Goal: Task Accomplishment & Management: Manage account settings

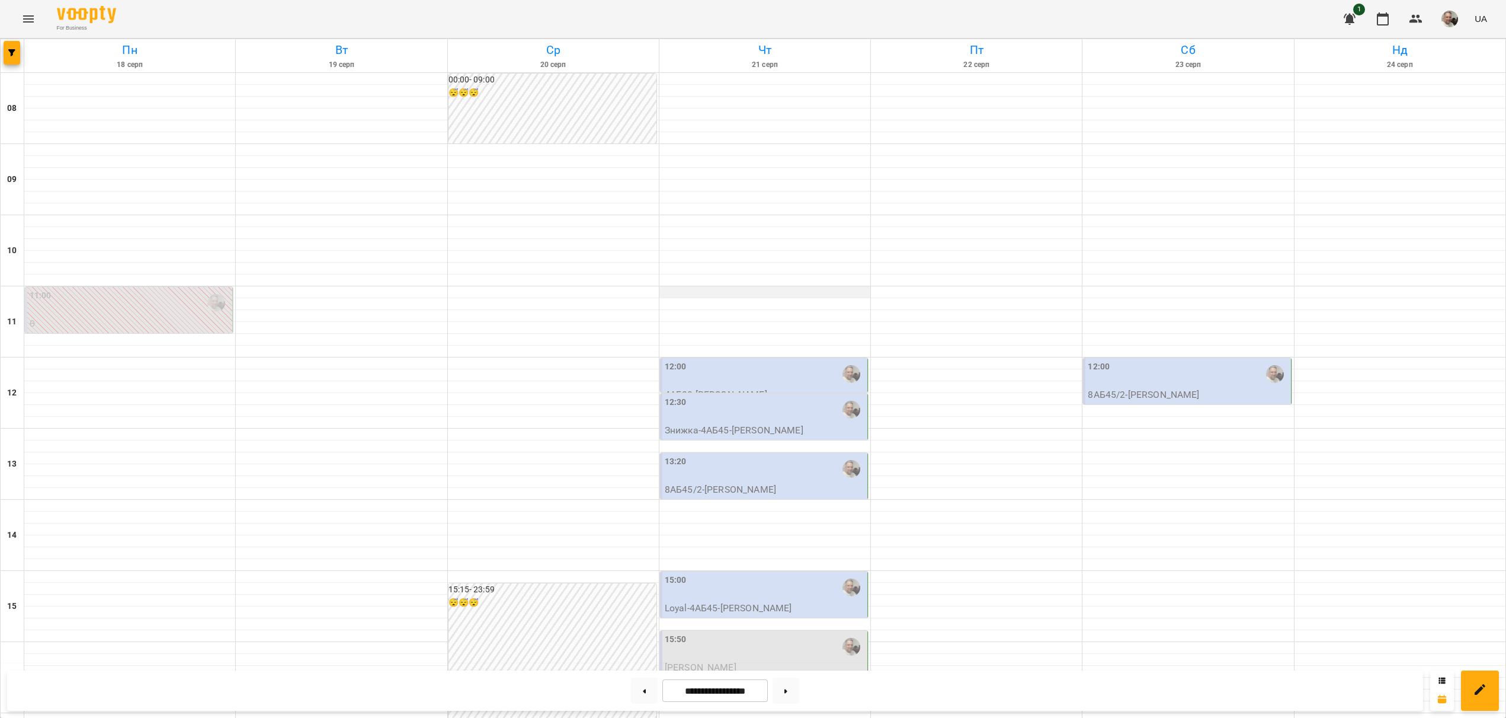
click at [751, 289] on div at bounding box center [765, 292] width 211 height 12
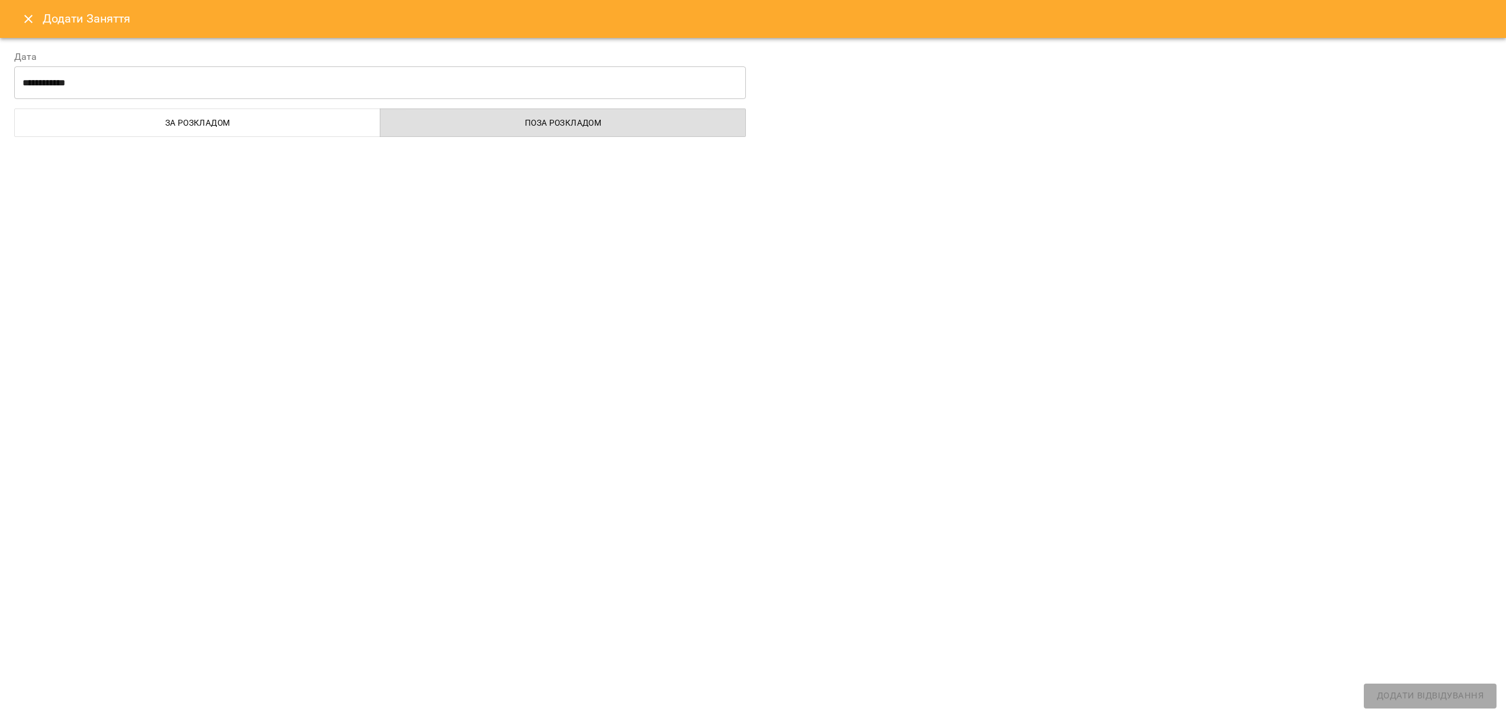
select select "**********"
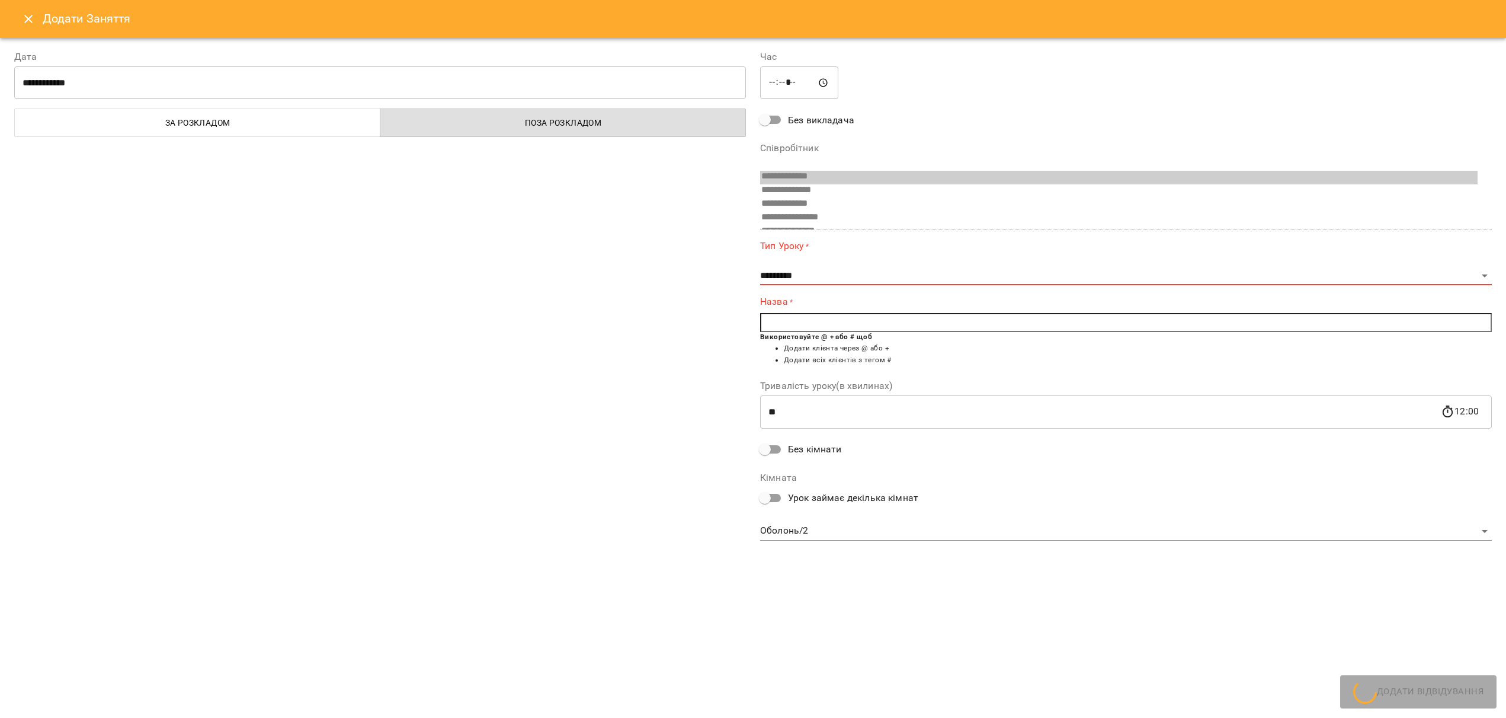
scroll to position [268, 0]
click at [28, 21] on icon "Close" at bounding box center [28, 19] width 14 height 14
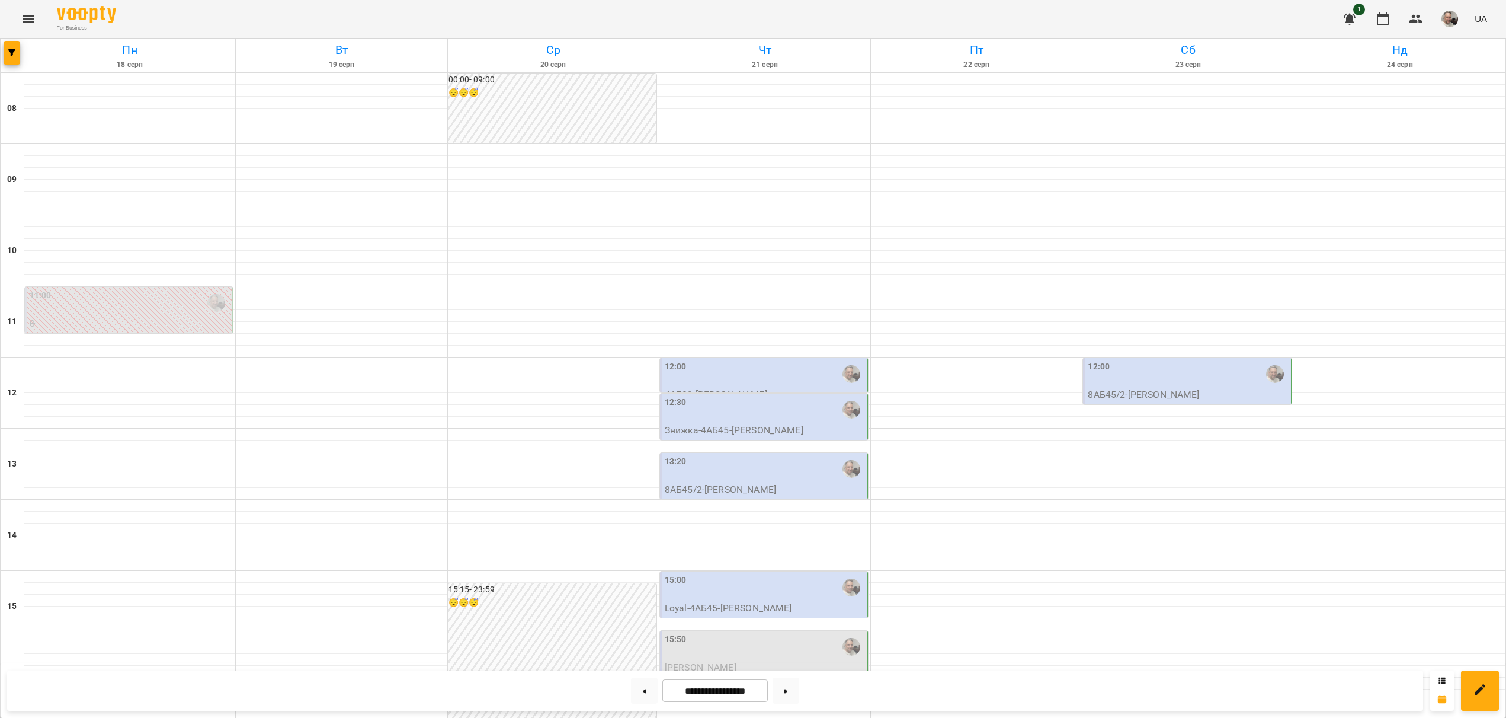
scroll to position [125, 0]
click at [728, 360] on div "12:00" at bounding box center [765, 373] width 200 height 27
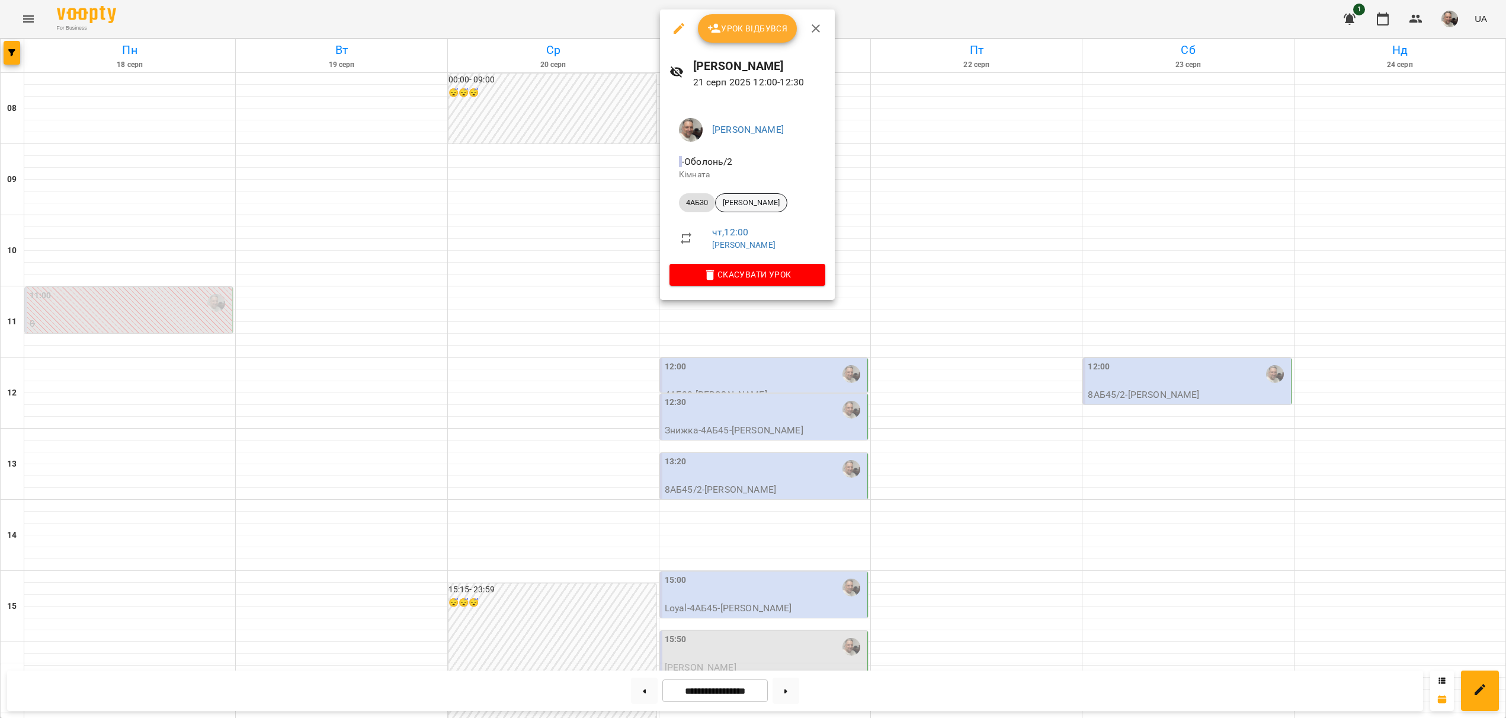
click at [743, 206] on span "[PERSON_NAME]" at bounding box center [751, 202] width 71 height 11
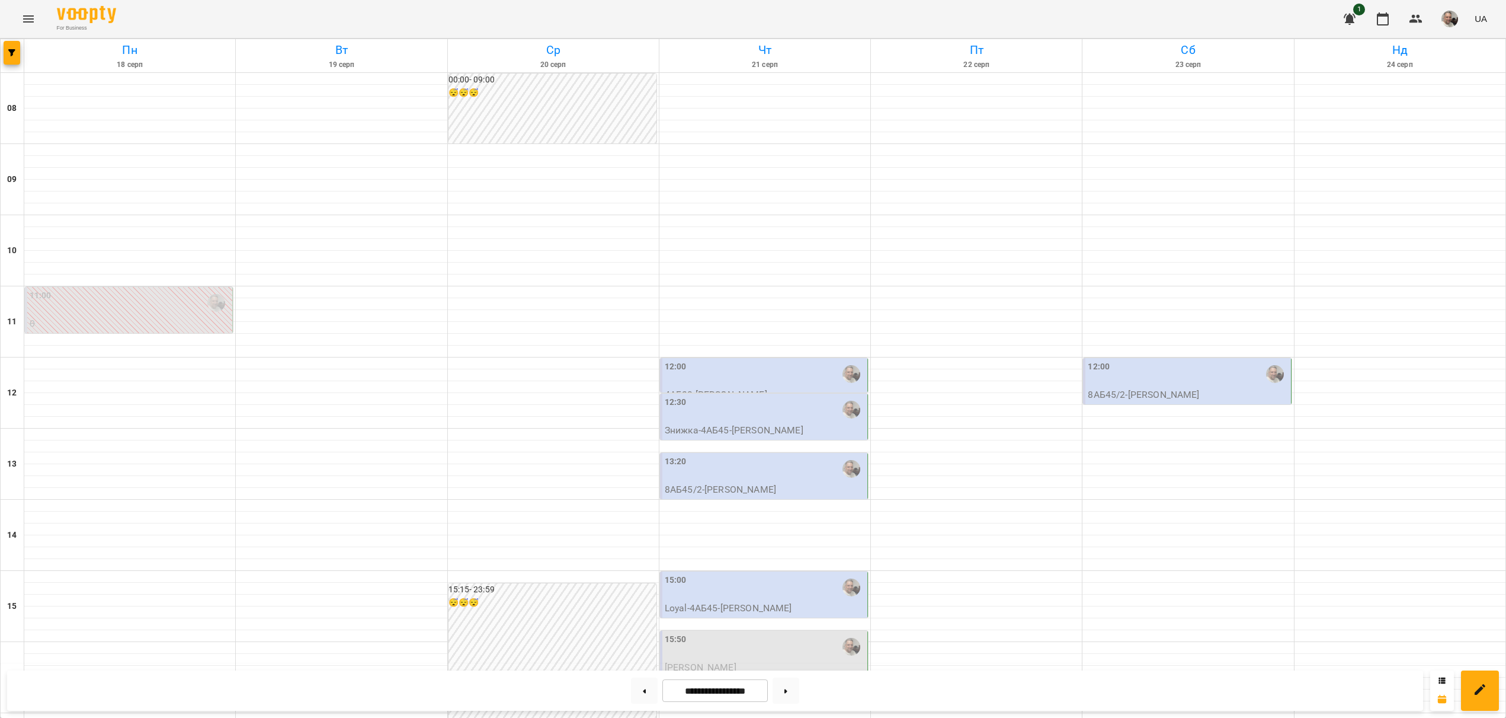
click at [732, 431] on p "Знижка-4АБ45 - [PERSON_NAME]" at bounding box center [765, 430] width 200 height 14
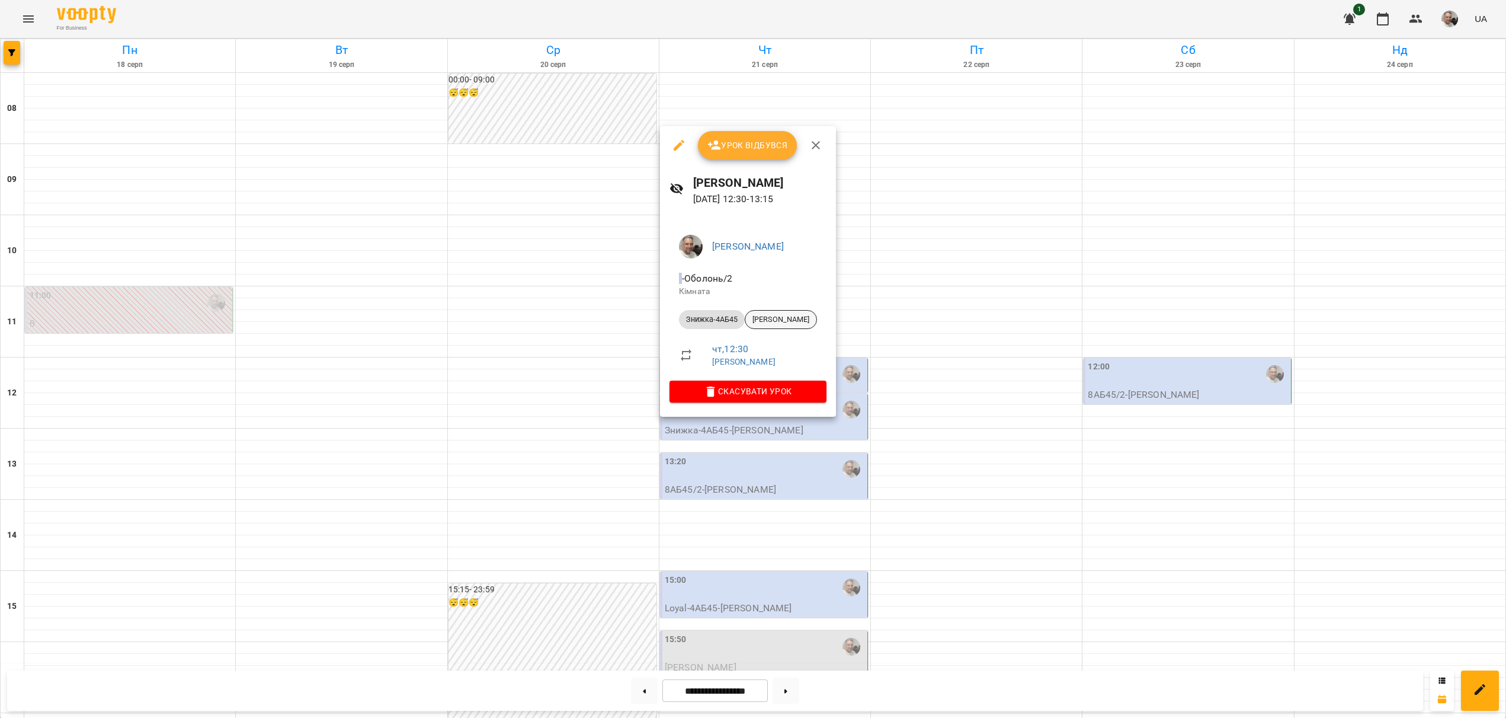
click at [770, 325] on div "[PERSON_NAME]" at bounding box center [781, 319] width 72 height 19
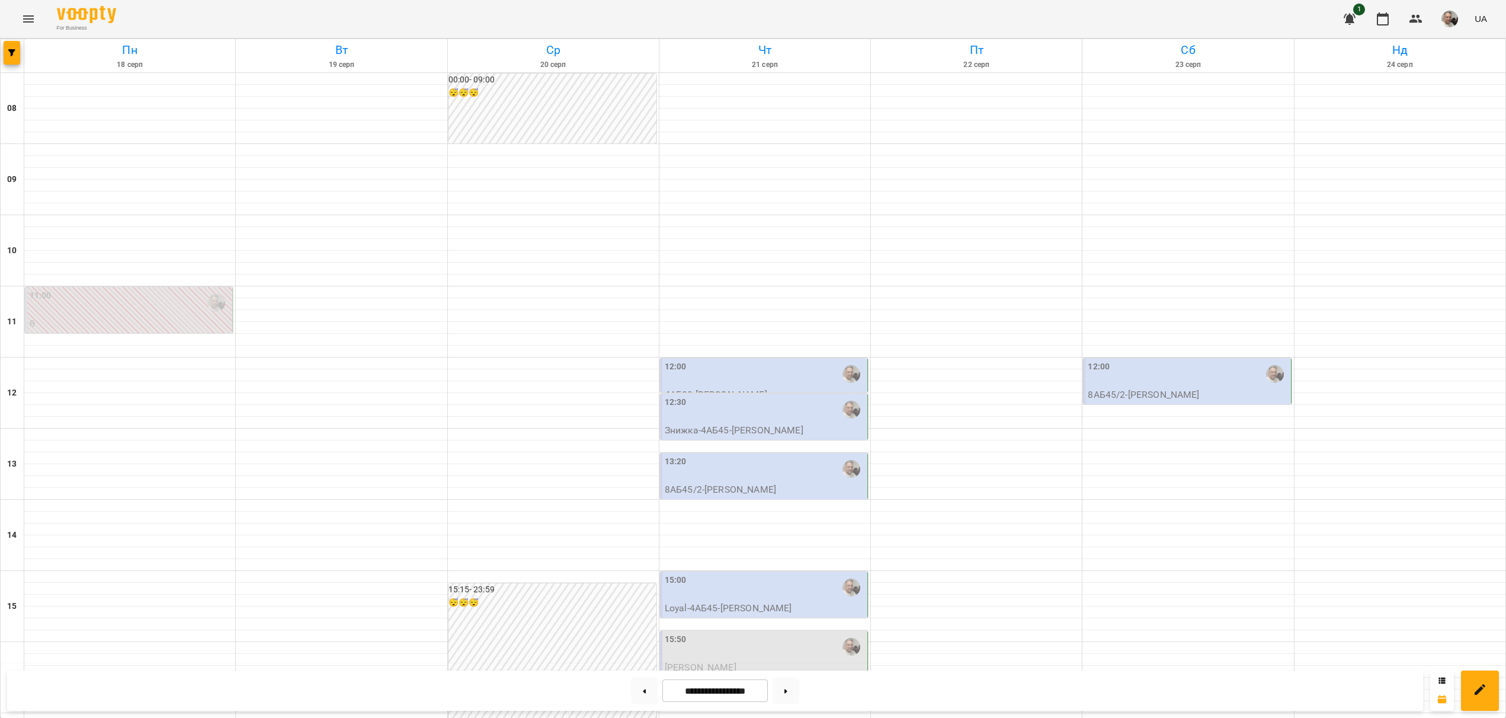
scroll to position [114, 0]
click at [751, 455] on div "13:20" at bounding box center [765, 468] width 200 height 27
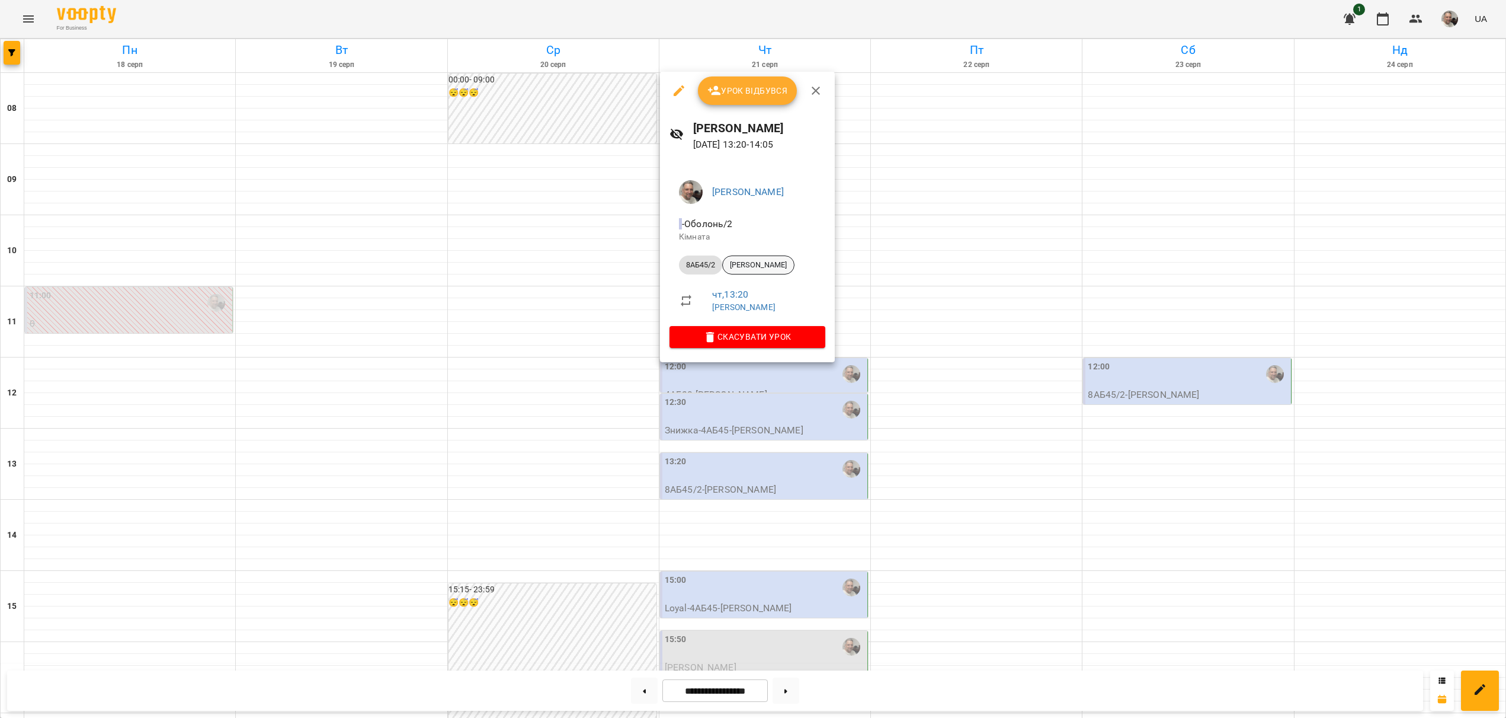
click at [761, 265] on span "[PERSON_NAME]" at bounding box center [758, 265] width 71 height 11
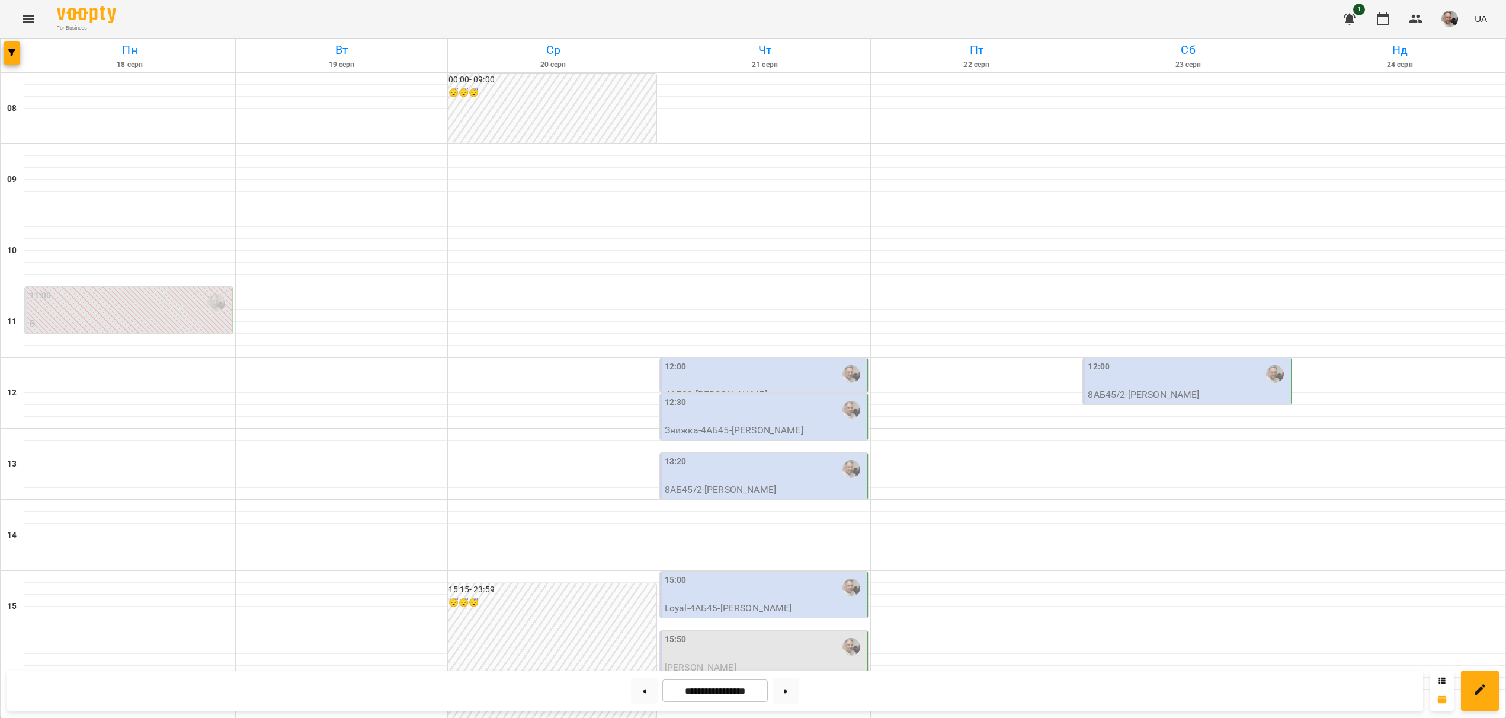
scroll to position [153, 0]
click at [730, 601] on p "Loyal-4АБ45 - [PERSON_NAME]" at bounding box center [765, 608] width 200 height 14
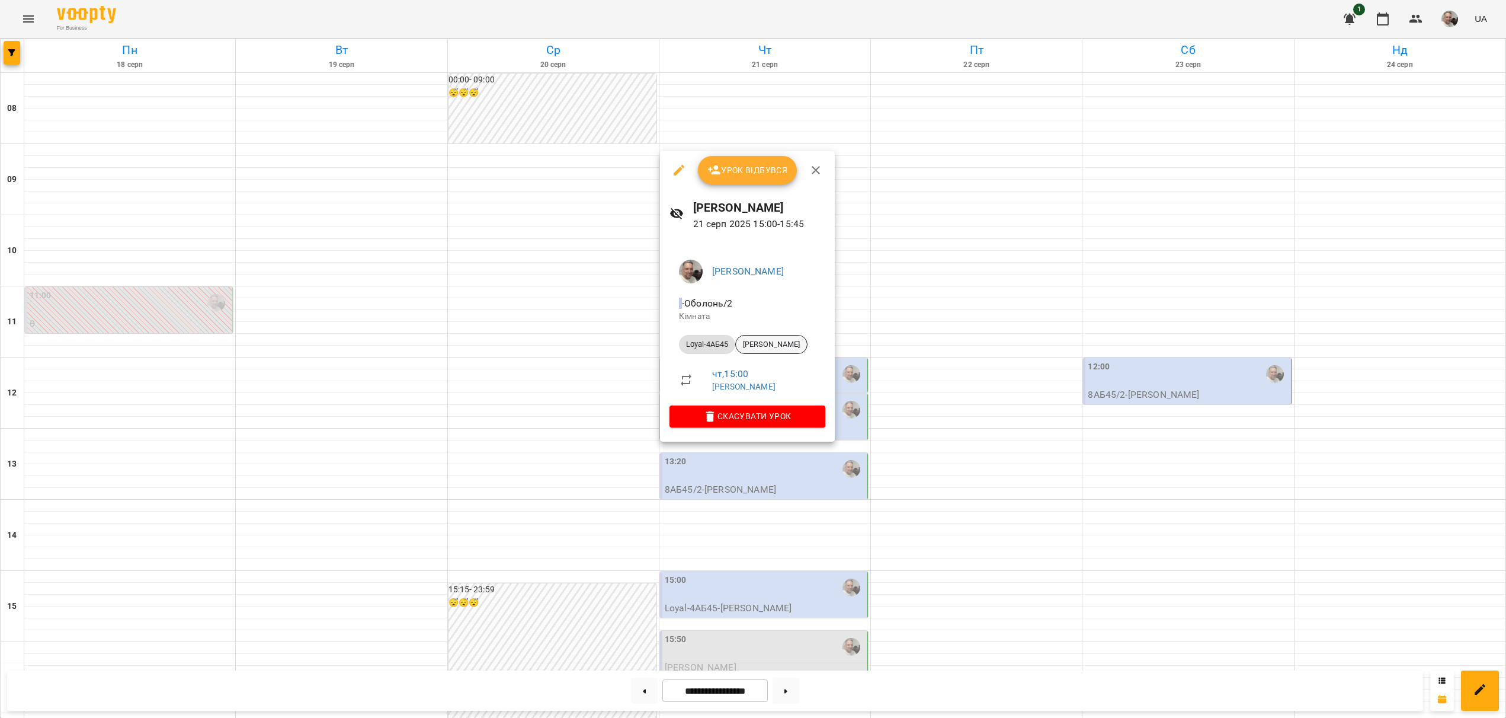
click at [759, 351] on div "[PERSON_NAME]" at bounding box center [771, 344] width 72 height 19
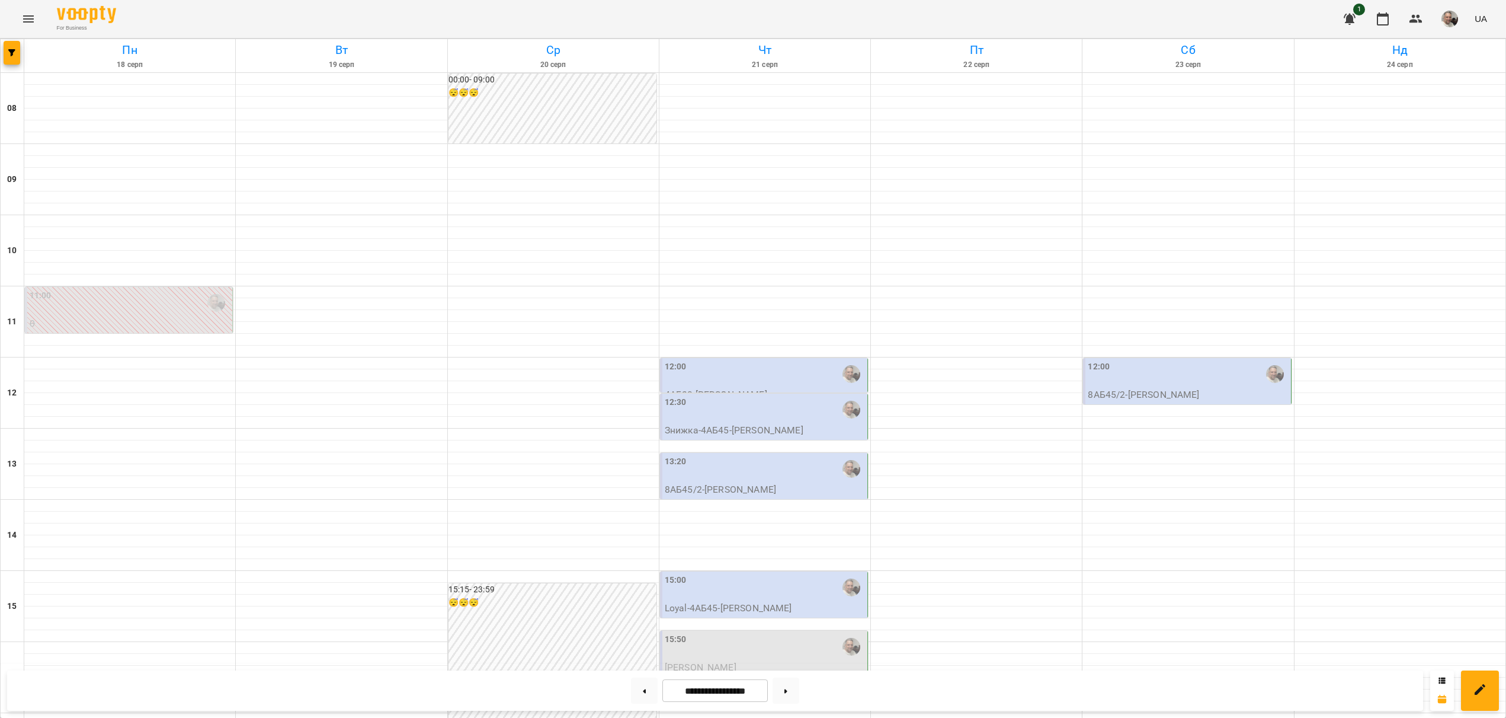
click at [734, 612] on p "Loyal-4АБ45 - [PERSON_NAME]" at bounding box center [765, 608] width 200 height 14
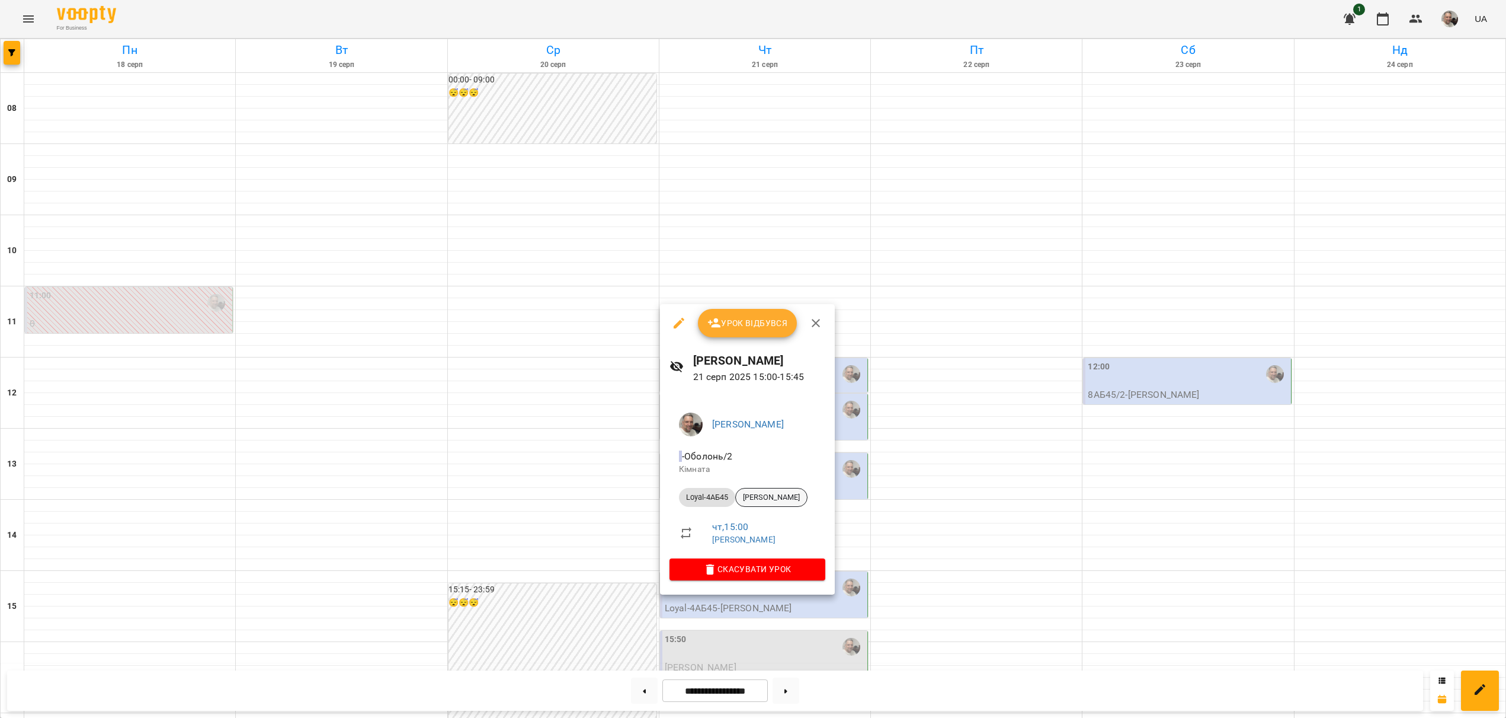
click at [775, 497] on span "[PERSON_NAME]" at bounding box center [771, 497] width 71 height 11
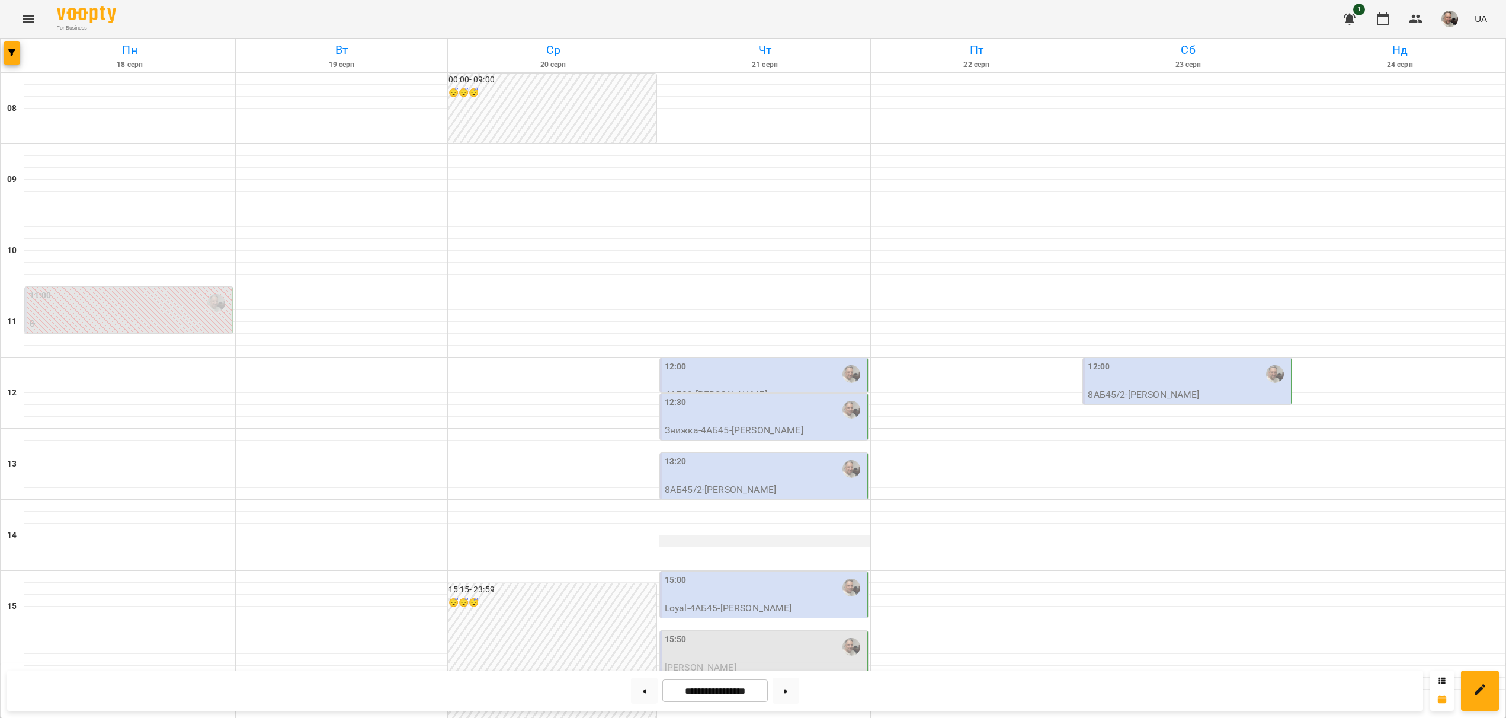
scroll to position [334, 0]
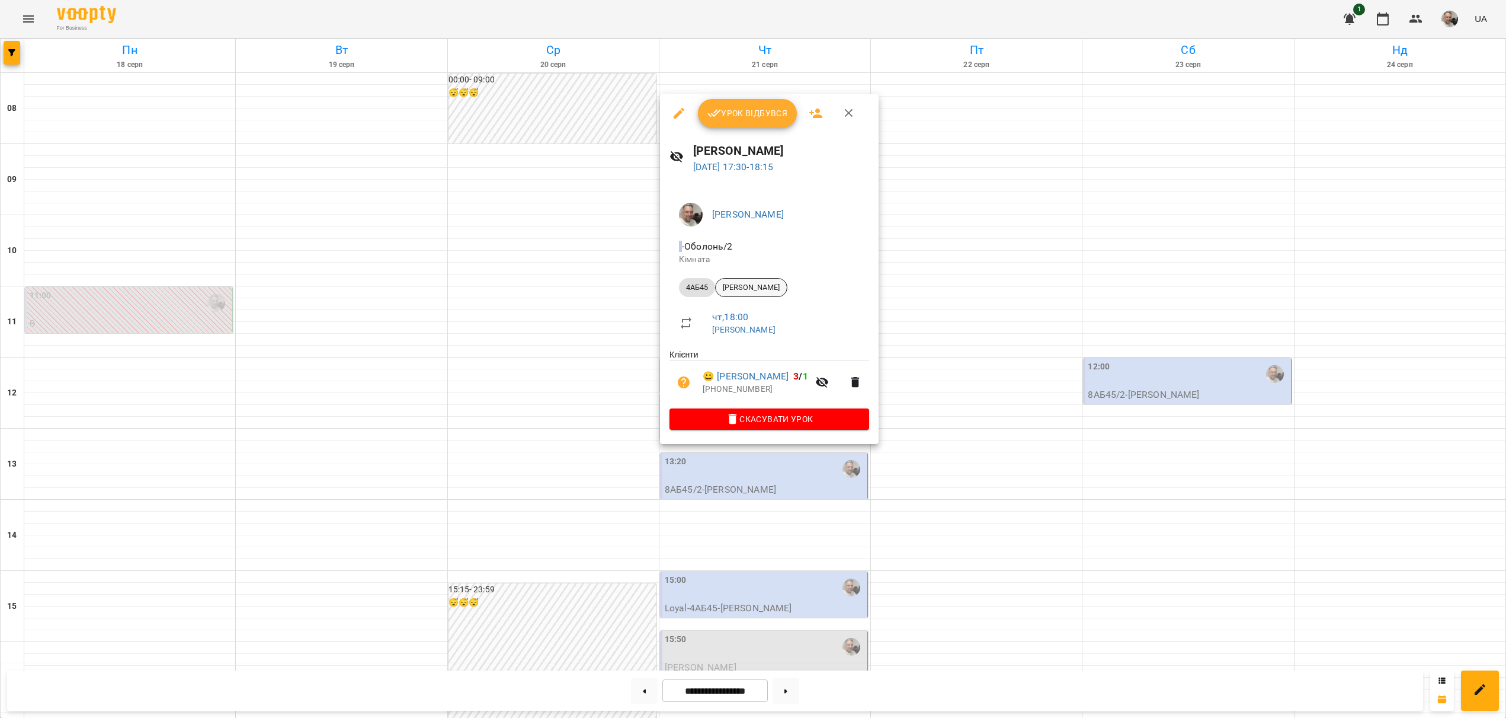
click at [767, 289] on span "[PERSON_NAME]" at bounding box center [751, 287] width 71 height 11
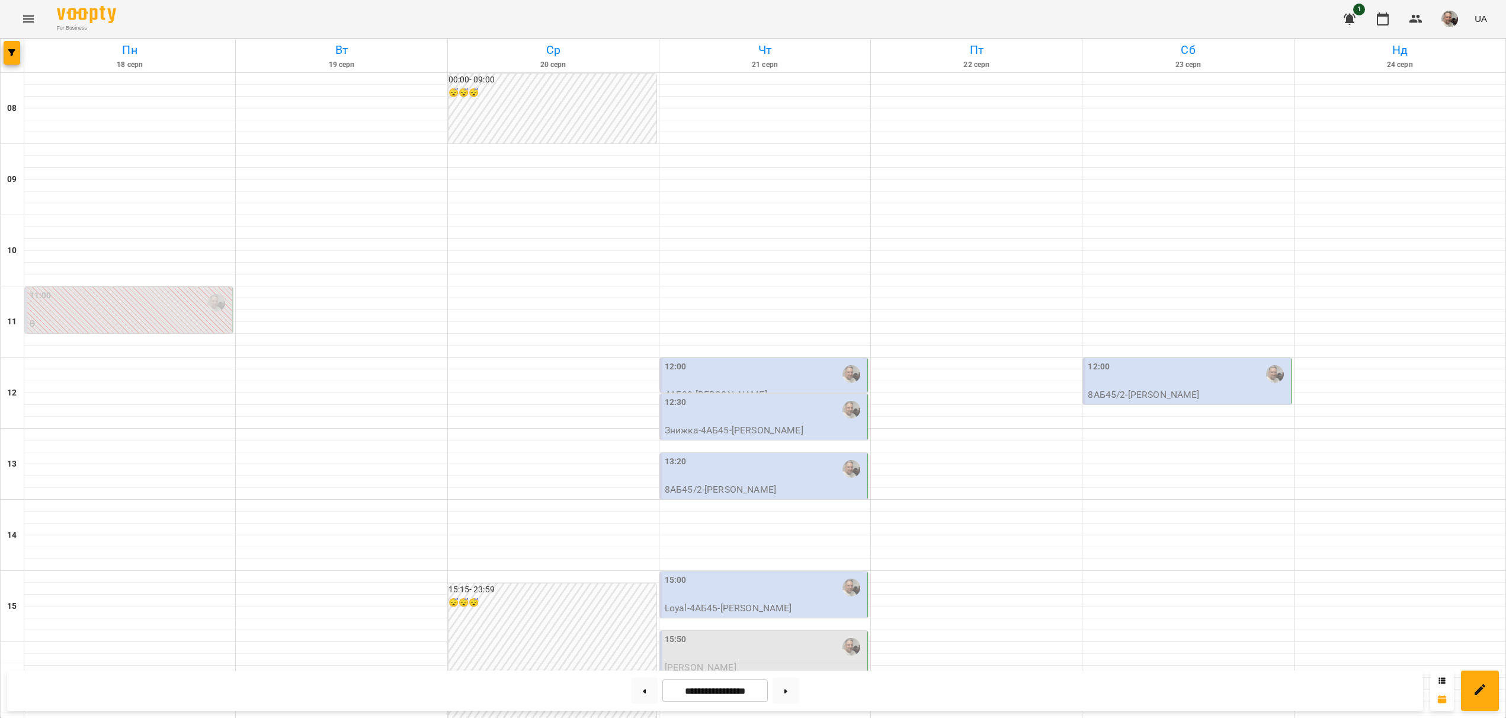
scroll to position [263, 0]
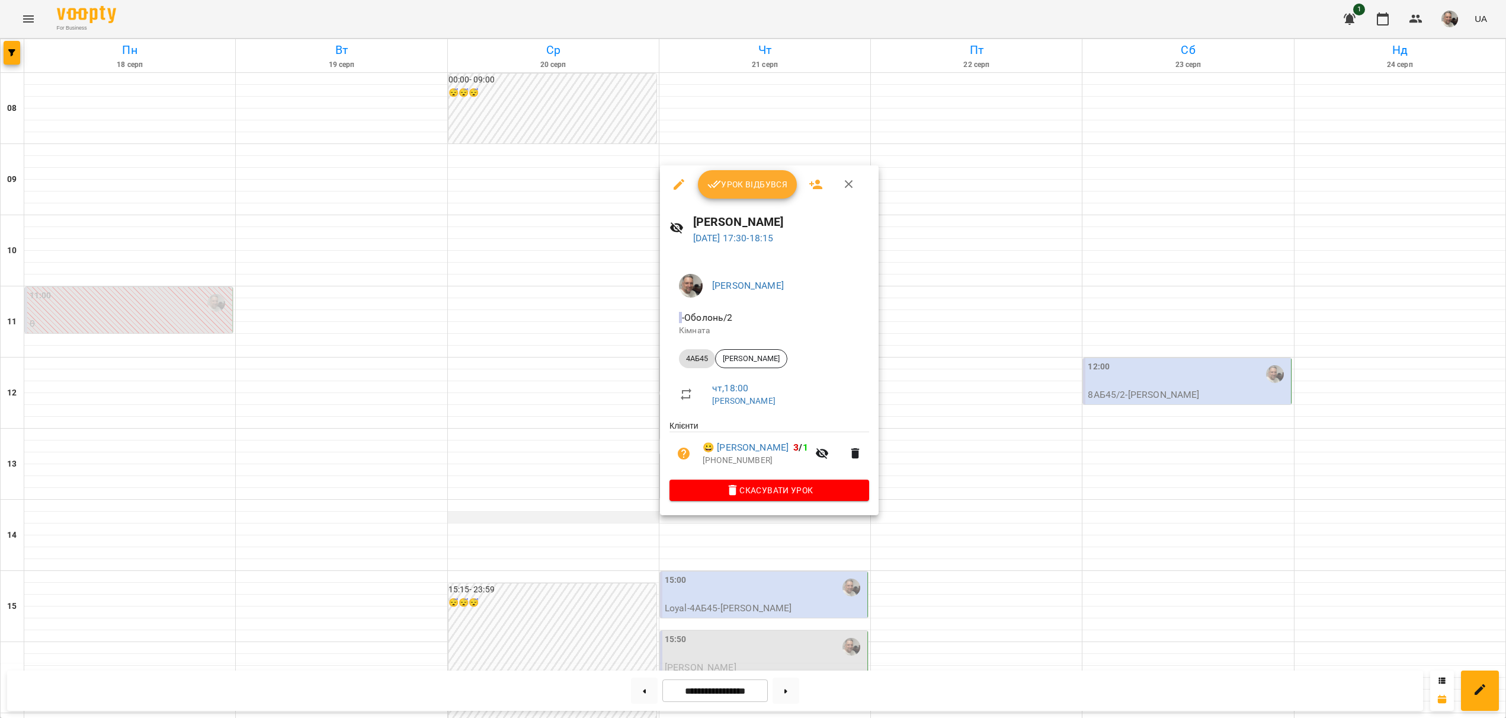
drag, startPoint x: 498, startPoint y: 101, endPoint x: 539, endPoint y: 255, distance: 158.7
click at [498, 101] on div at bounding box center [753, 359] width 1506 height 718
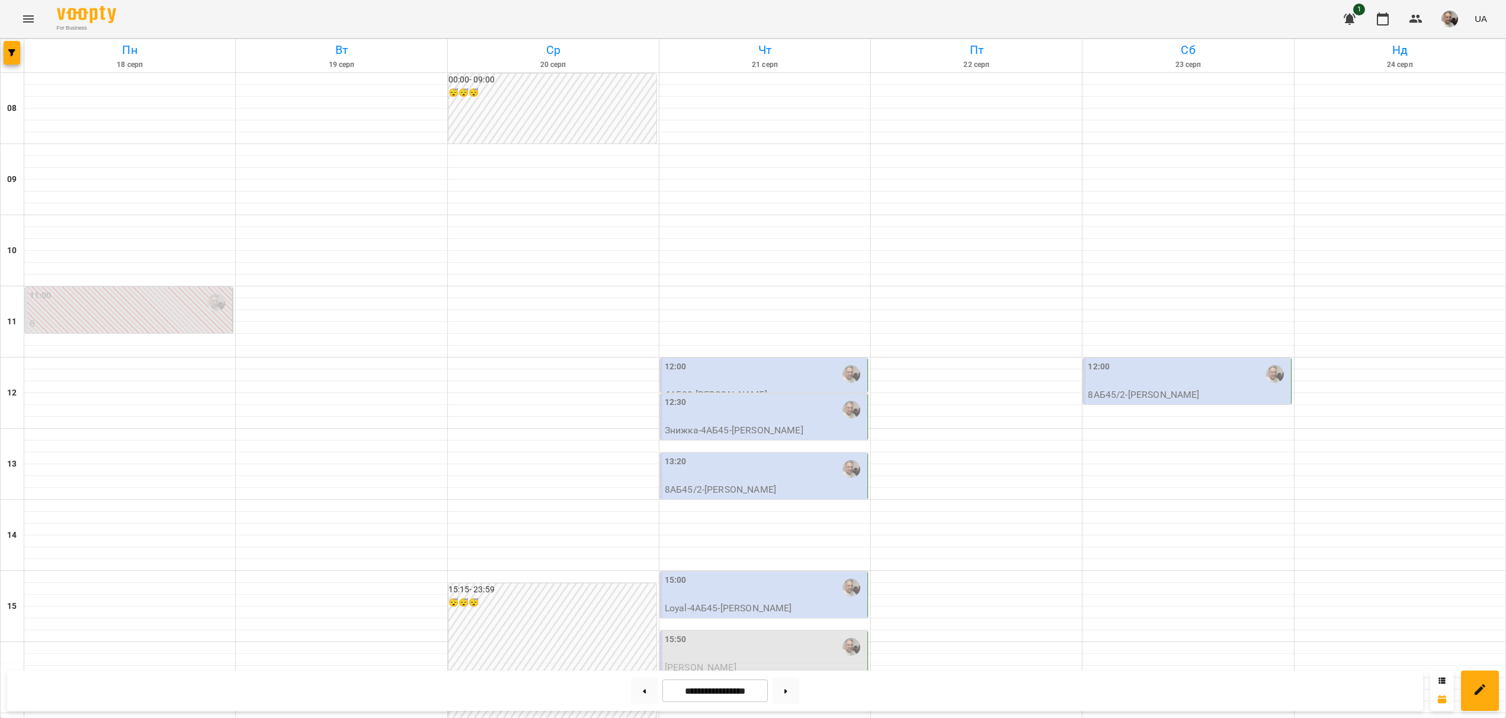
scroll to position [334, 0]
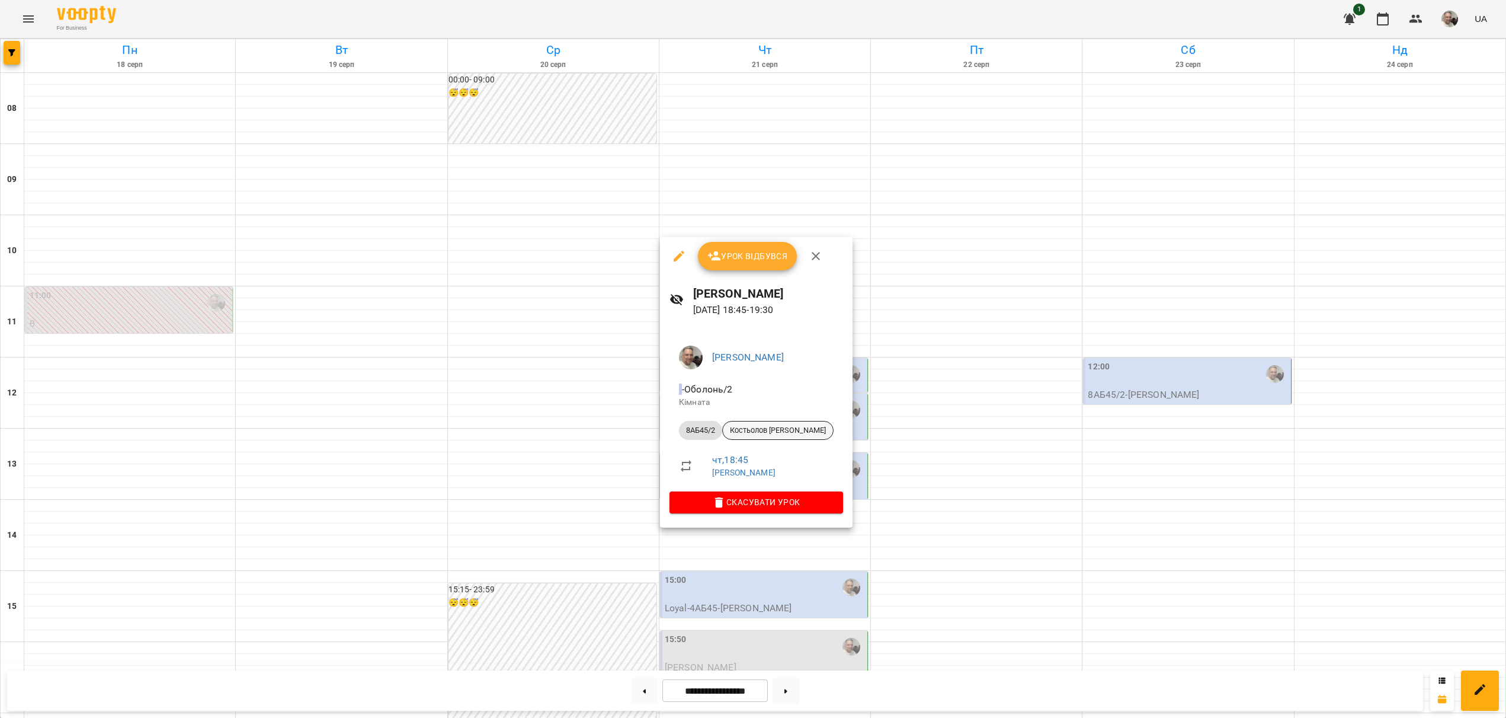
click at [767, 430] on span "Костьолов [PERSON_NAME]" at bounding box center [778, 430] width 110 height 11
